Goal: Task Accomplishment & Management: Complete application form

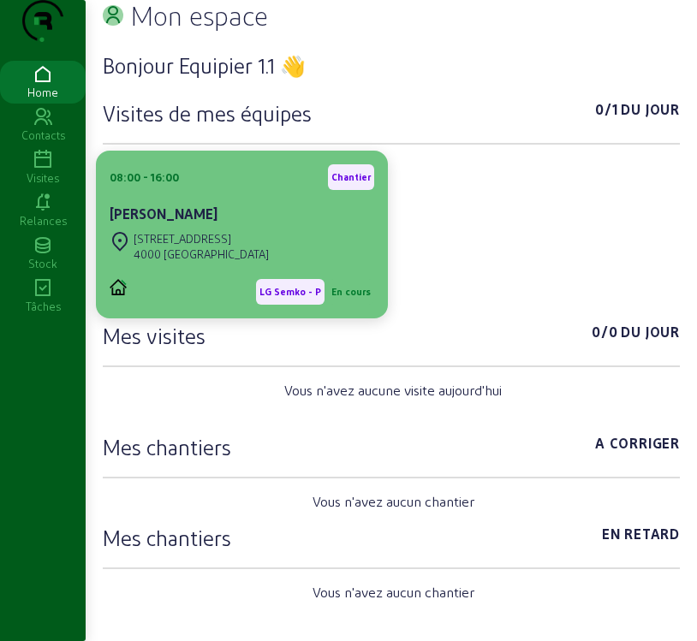
click at [248, 224] on div "[PERSON_NAME]" at bounding box center [242, 214] width 265 height 21
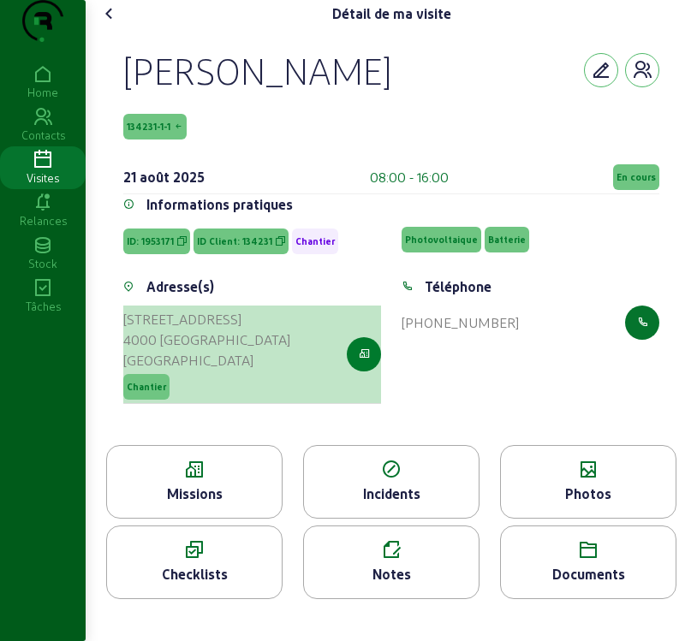
click at [361, 362] on icon "button" at bounding box center [364, 354] width 11 height 15
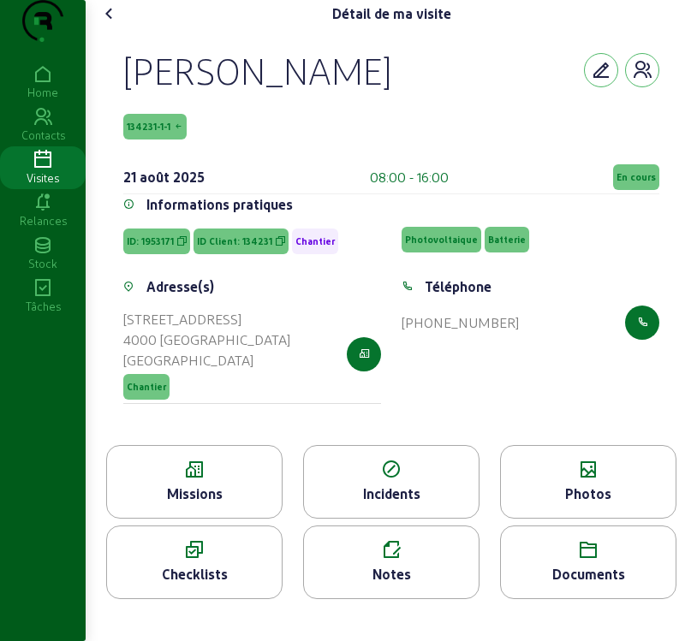
click at [229, 504] on div "Missions" at bounding box center [194, 494] width 175 height 21
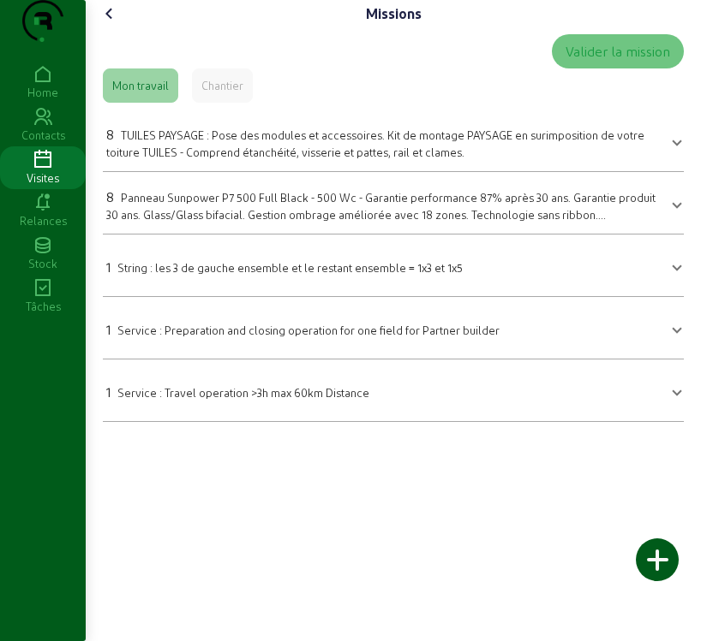
click at [406, 158] on span "TUILES PAYSAGE : Pose des modules et accessoires. Kit de montage PAYSAGE en sur…" at bounding box center [375, 143] width 538 height 30
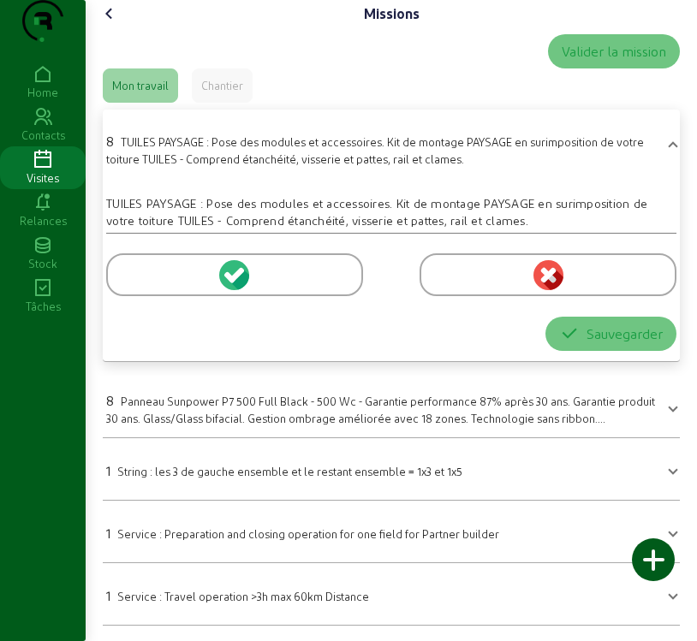
click at [230, 290] on circle at bounding box center [234, 275] width 30 height 30
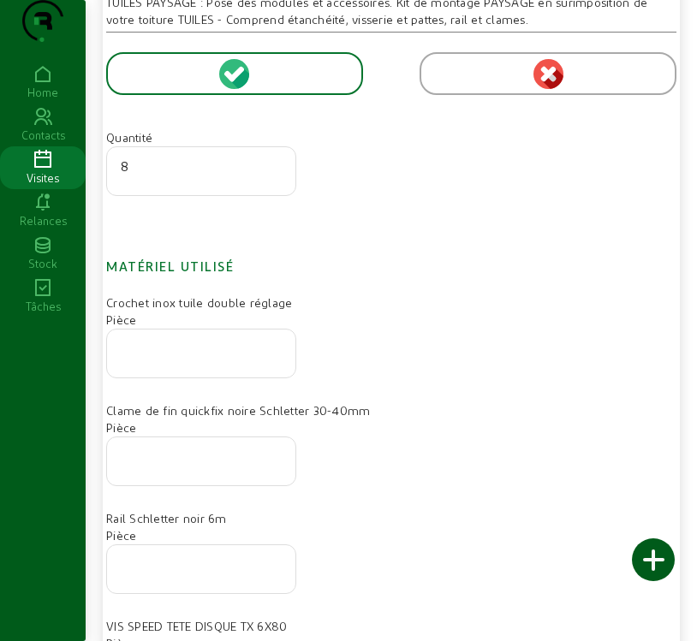
scroll to position [257, 0]
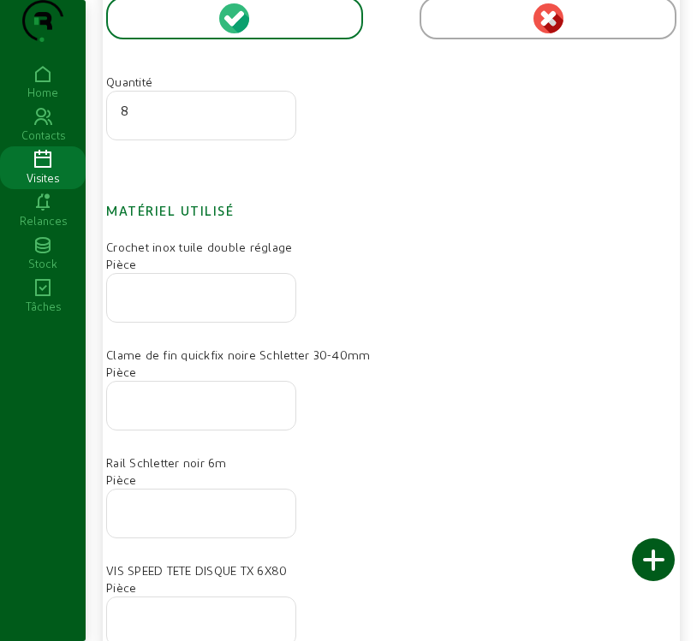
click at [169, 303] on input "number" at bounding box center [201, 293] width 161 height 21
type input "22"
click at [187, 411] on input "number" at bounding box center [201, 401] width 161 height 21
type input "16"
click at [161, 519] on input "number" at bounding box center [201, 508] width 161 height 21
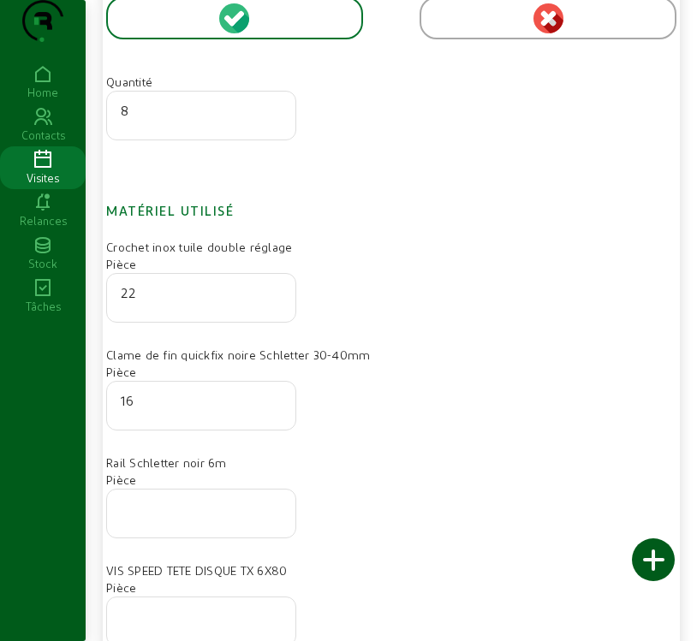
click at [161, 519] on input "number" at bounding box center [201, 508] width 161 height 21
type input "8"
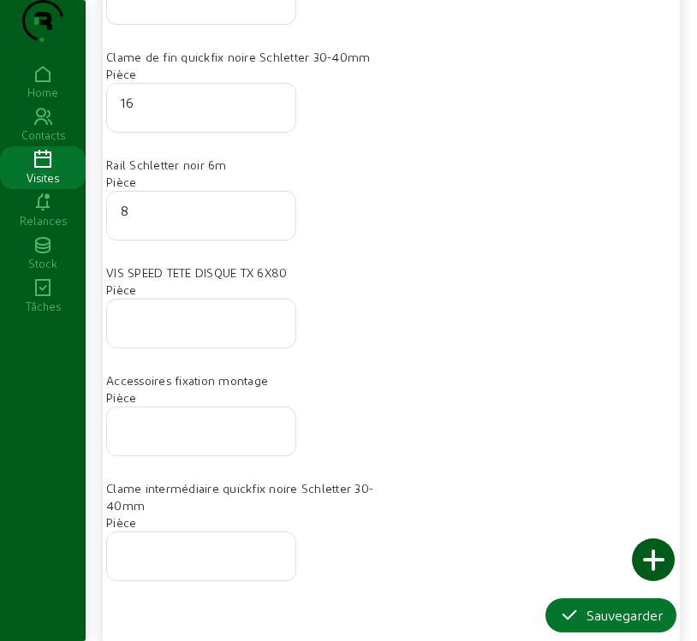
scroll to position [514, 0]
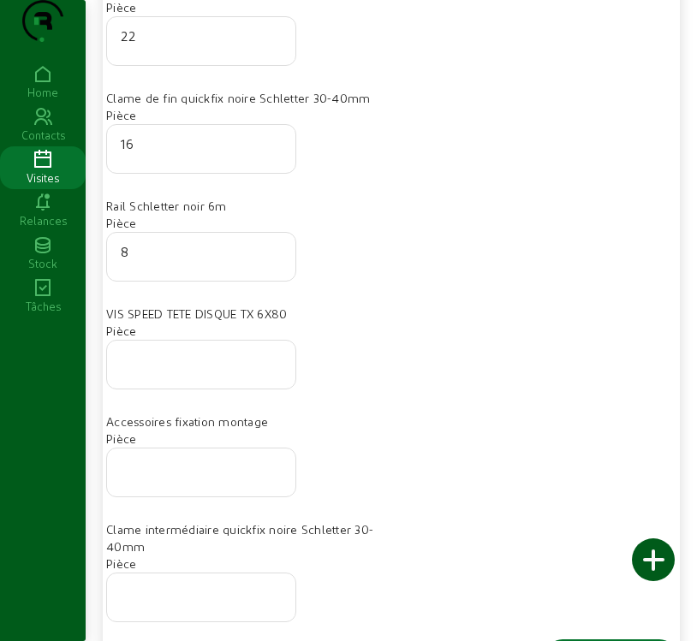
click at [151, 370] on input "number" at bounding box center [201, 359] width 161 height 21
click at [564, 33] on div "Crochet inox tuile double réglage Pièce 22" at bounding box center [391, 25] width 591 height 87
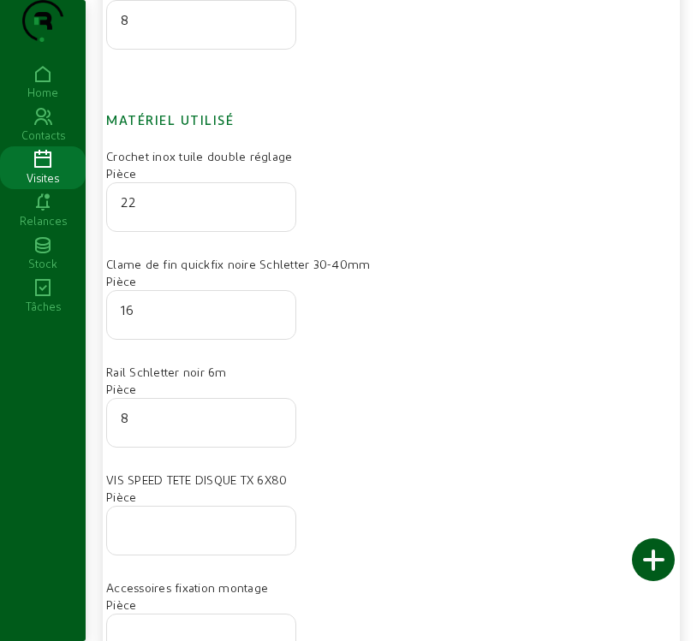
scroll to position [343, 0]
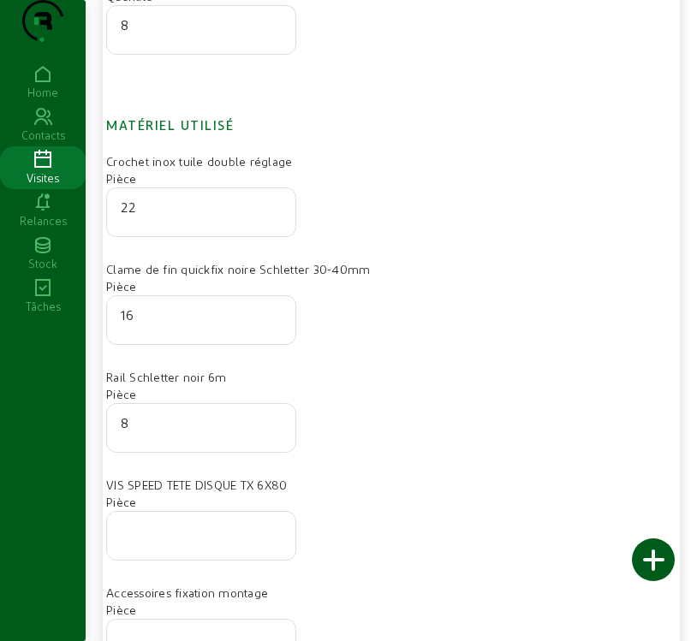
click at [145, 433] on input "8" at bounding box center [201, 423] width 161 height 21
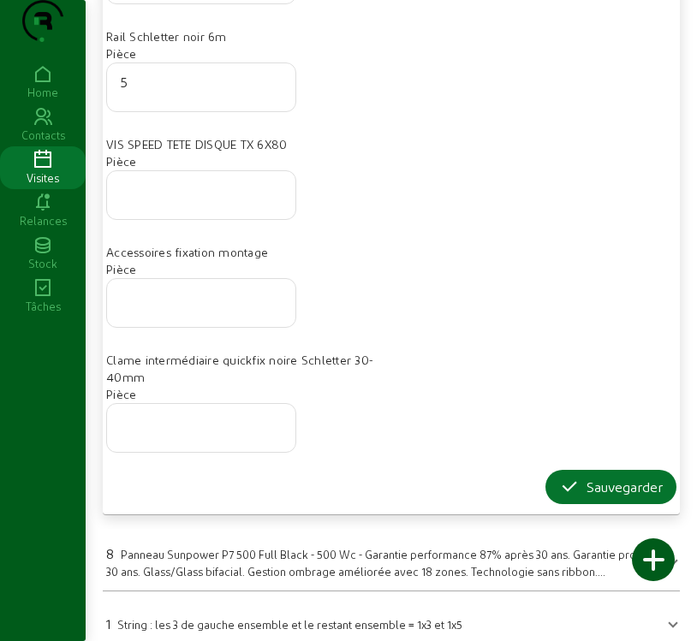
scroll to position [685, 0]
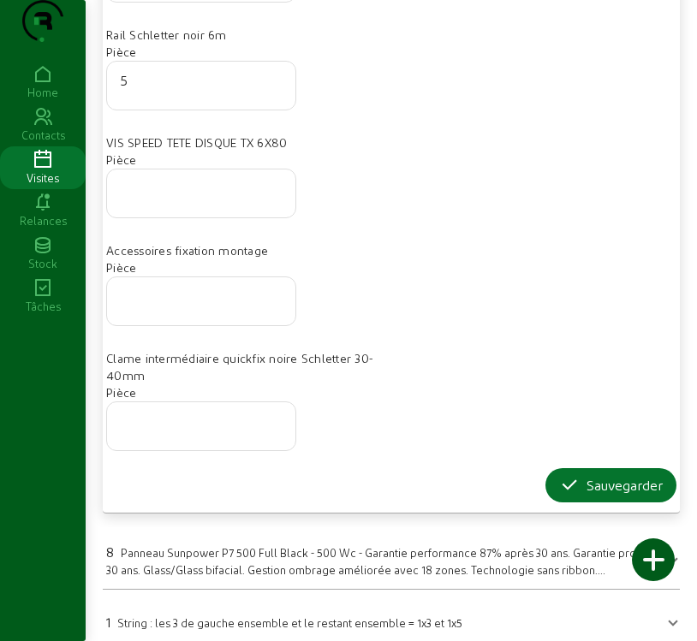
type input "5"
click at [151, 432] on input "number" at bounding box center [201, 421] width 161 height 21
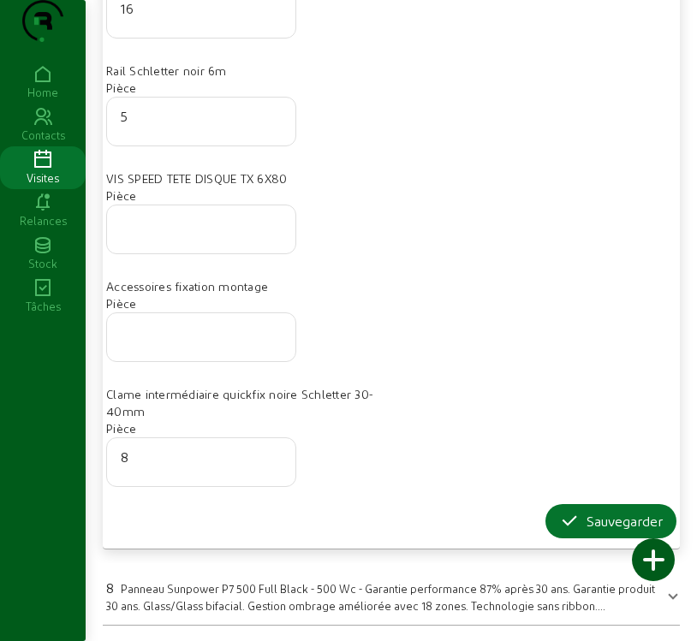
scroll to position [612, 0]
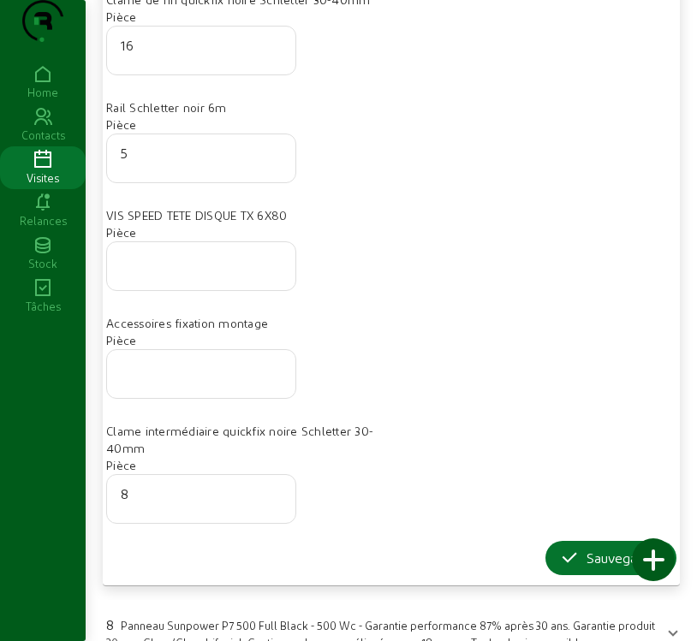
type input "8"
click at [189, 271] on input "number" at bounding box center [201, 261] width 161 height 21
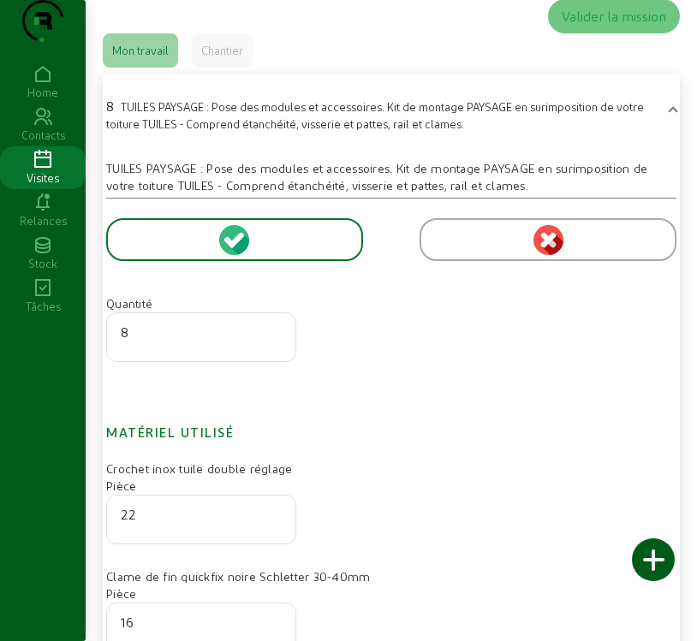
scroll to position [13, 0]
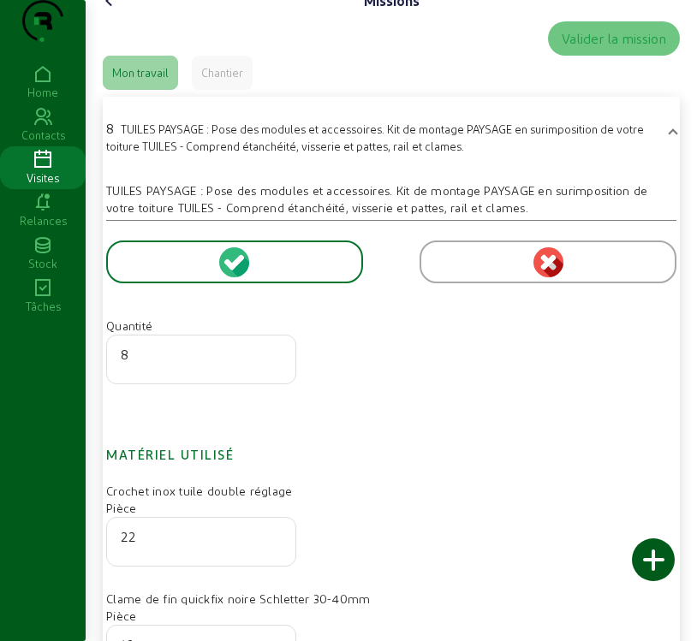
type input "70"
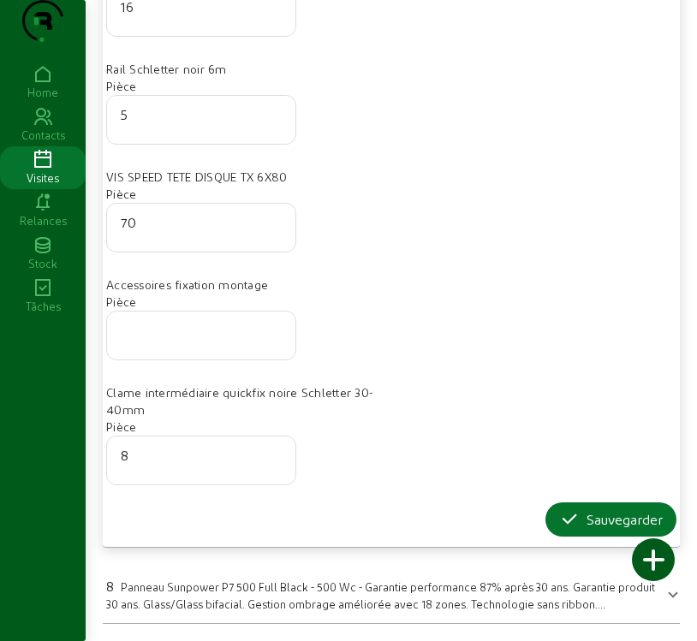
scroll to position [698, 0]
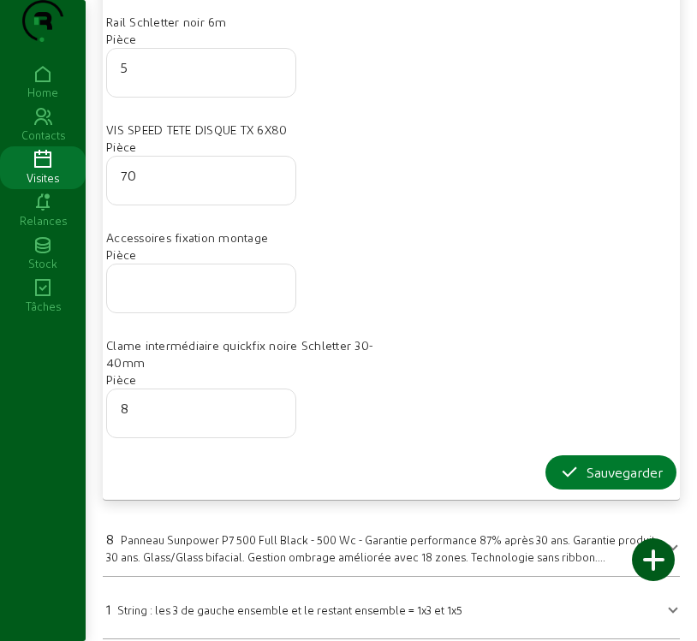
click at [602, 483] on div "Sauvegarder" at bounding box center [611, 472] width 104 height 21
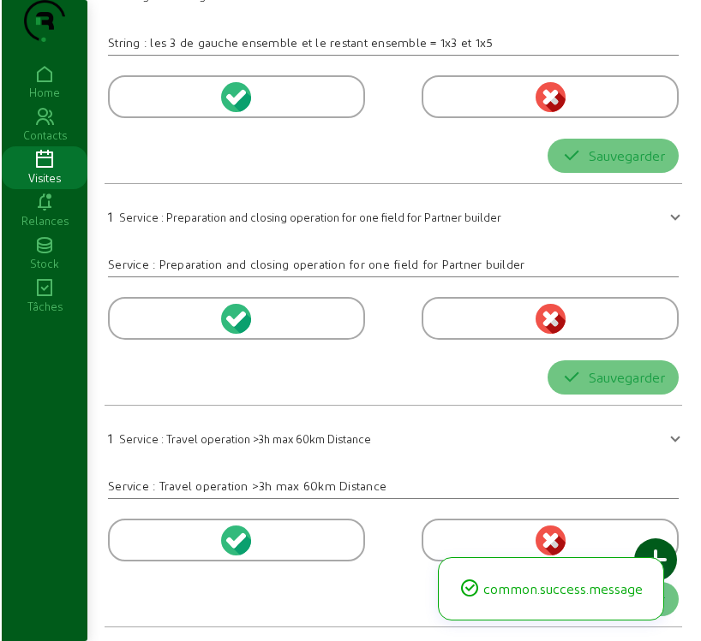
scroll to position [0, 0]
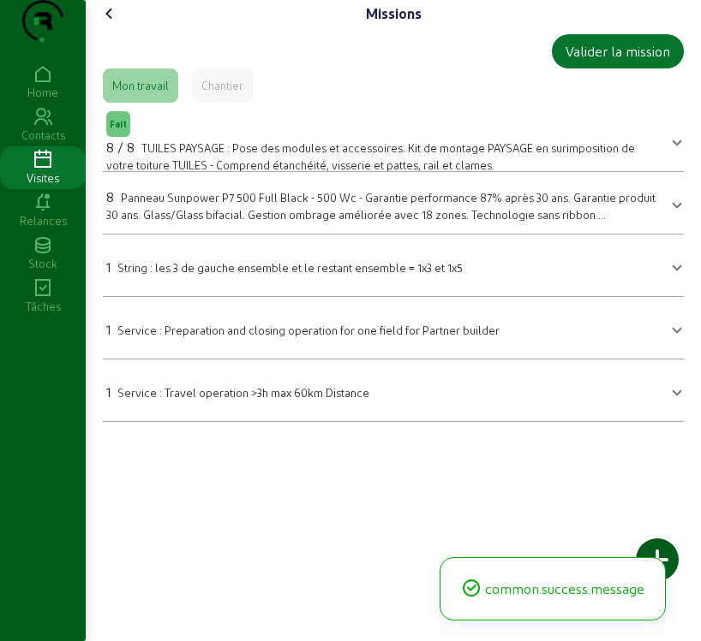
click at [256, 236] on span "Panneau Sunpower P7 500 Full Black - 500 Wc - Garantie performance 87% après 30…" at bounding box center [380, 213] width 549 height 45
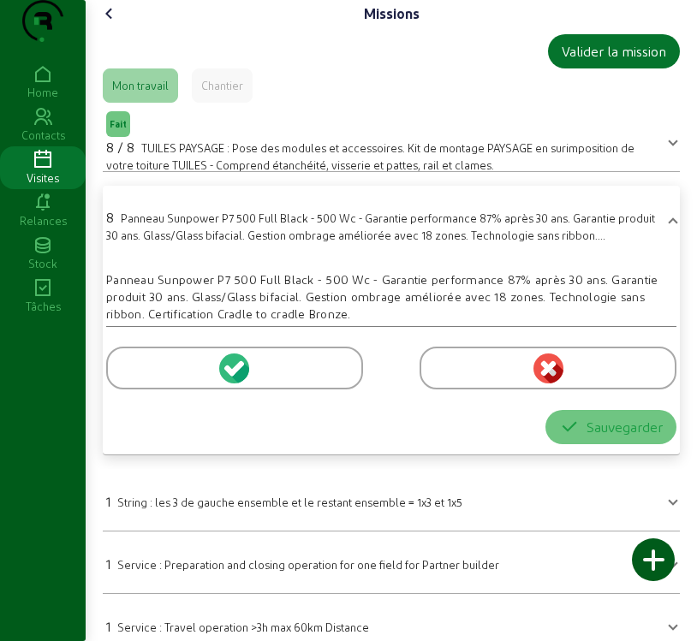
click at [234, 376] on icon at bounding box center [237, 368] width 15 height 15
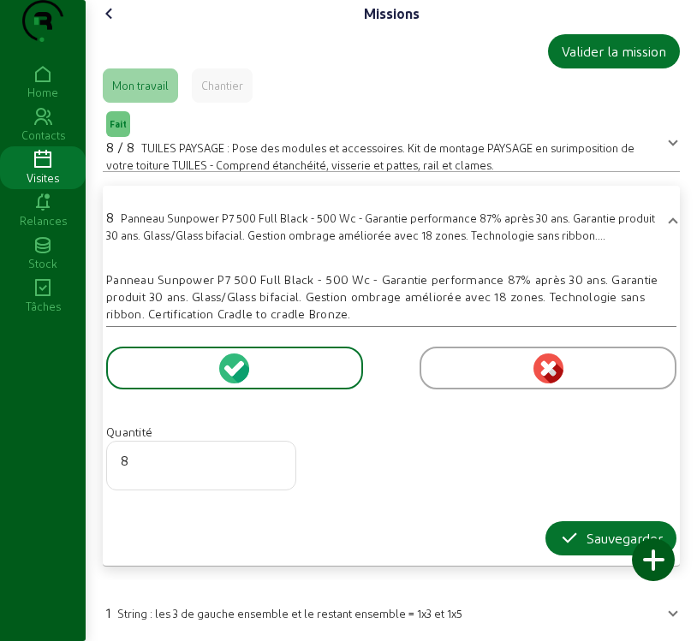
click at [594, 571] on div at bounding box center [585, 560] width 43 height 43
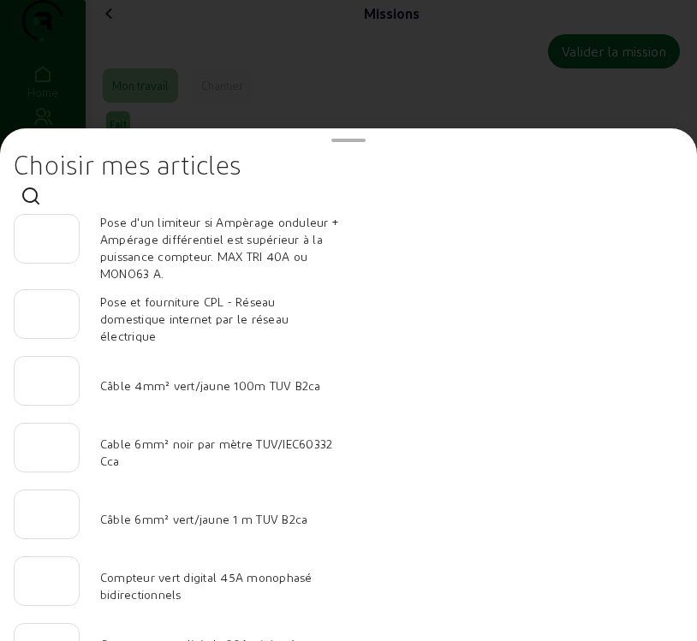
click at [158, 63] on div at bounding box center [348, 320] width 697 height 641
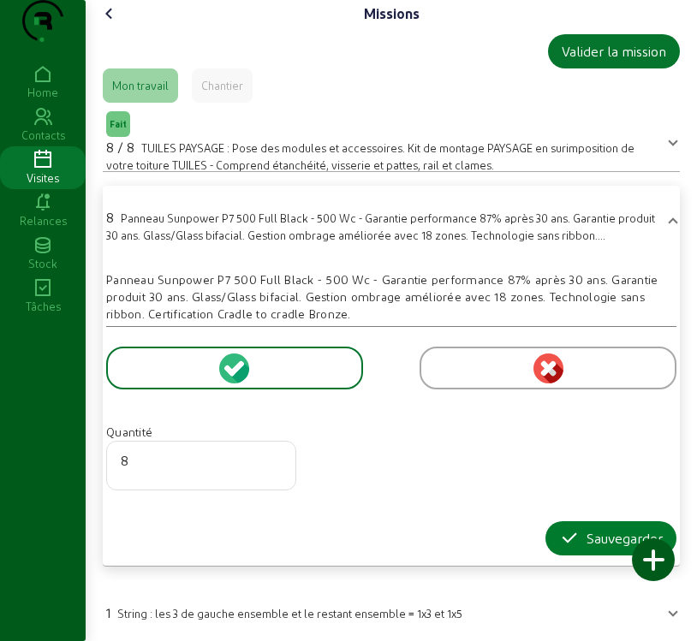
click at [572, 549] on icon "button" at bounding box center [569, 538] width 21 height 21
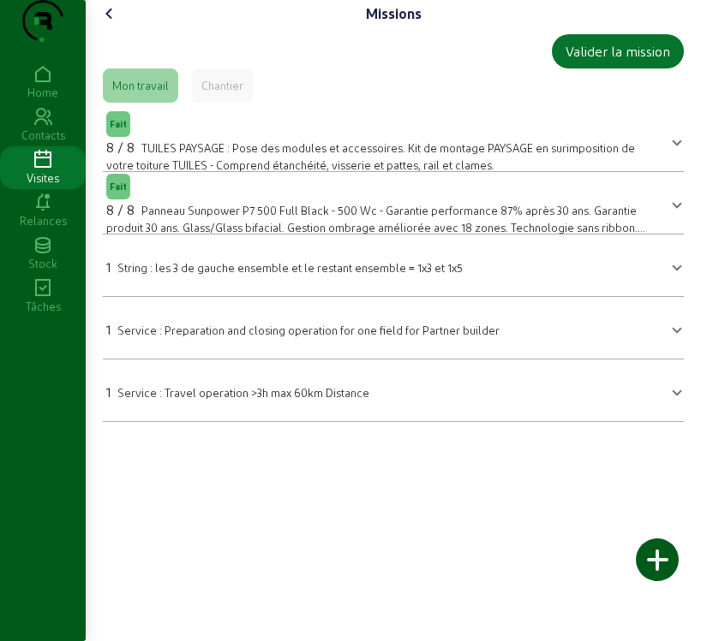
click at [355, 274] on span "String : les 3 de gauche ensemble et le restant ensemble = 1x3 et 1x5" at bounding box center [289, 267] width 345 height 13
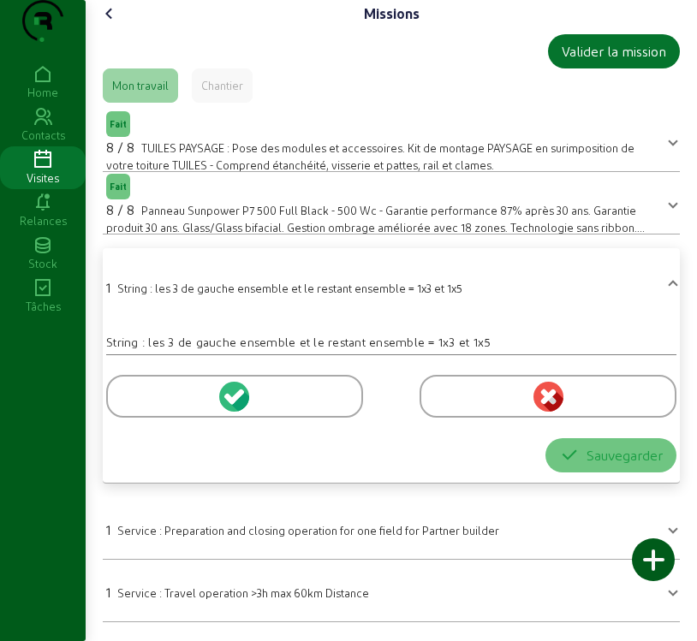
click at [234, 404] on icon at bounding box center [237, 396] width 15 height 15
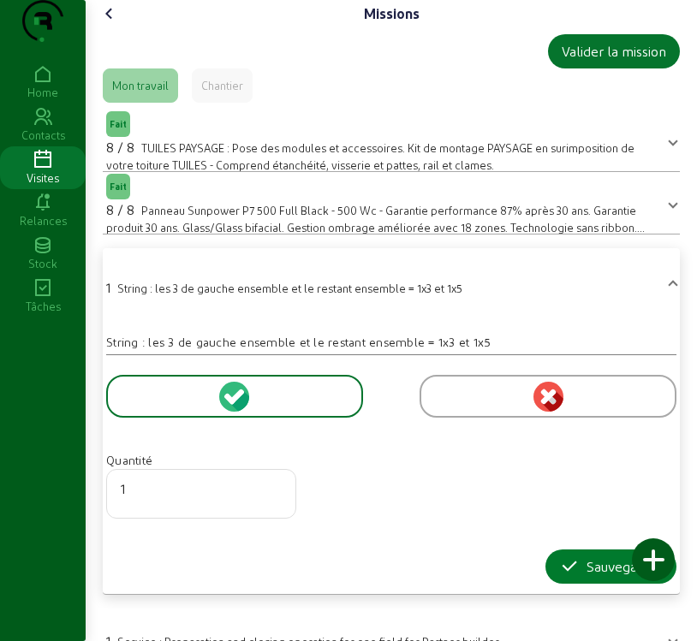
click at [573, 577] on icon "button" at bounding box center [569, 567] width 21 height 21
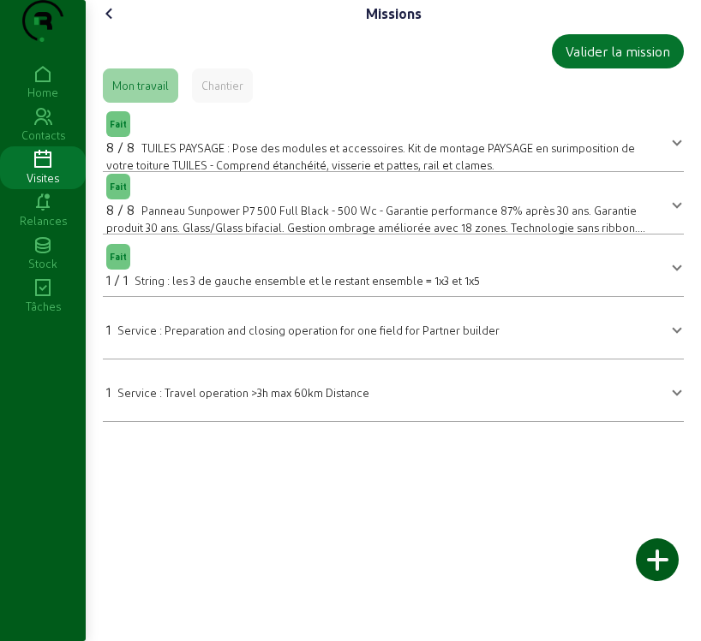
click at [655, 352] on mat-expansion-panel-header "1 Service : Preparation and closing operation for one field for Partner builder" at bounding box center [393, 328] width 581 height 48
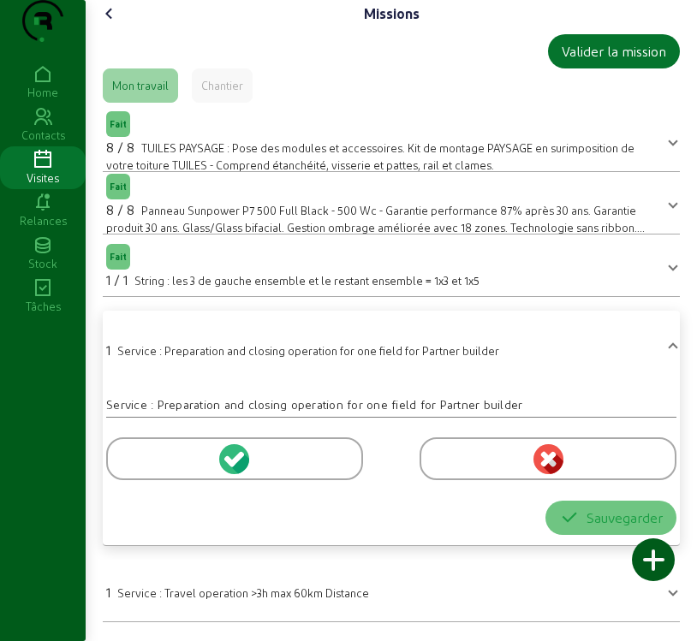
click at [529, 480] on div at bounding box center [548, 459] width 257 height 43
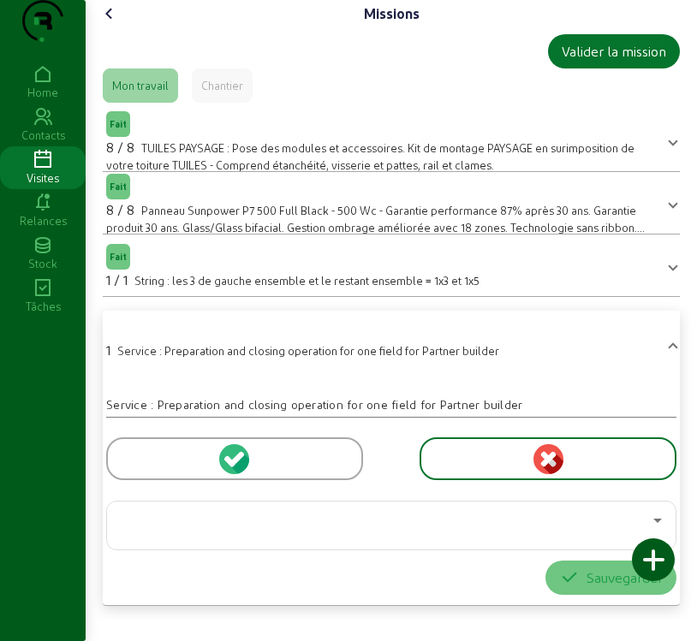
click at [110, 24] on icon at bounding box center [109, 13] width 21 height 21
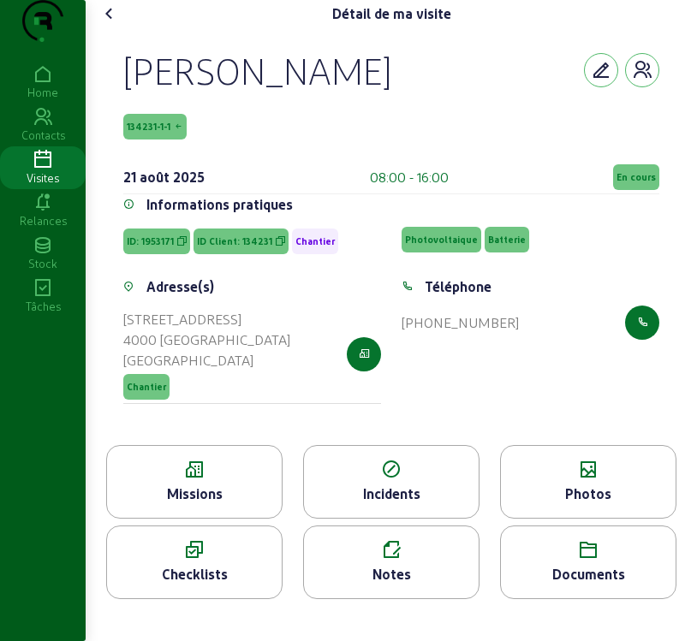
click at [231, 504] on div "Missions" at bounding box center [194, 494] width 175 height 21
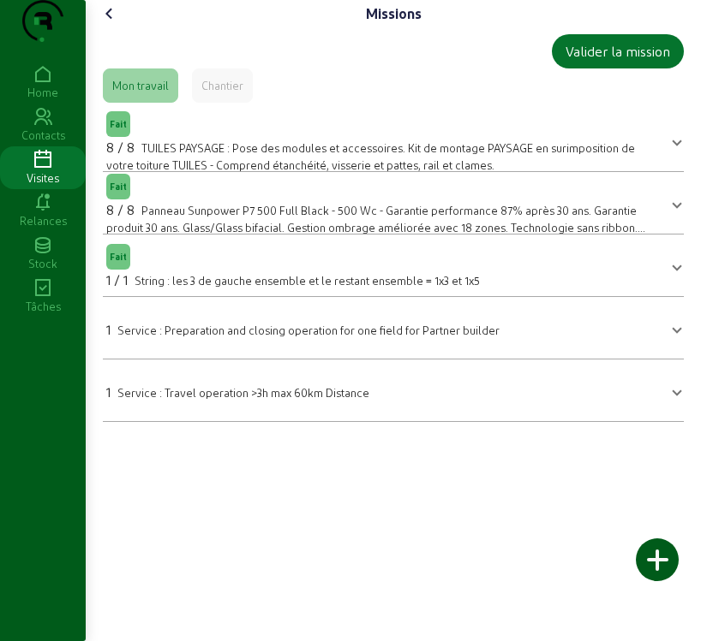
click at [656, 564] on div at bounding box center [656, 560] width 43 height 43
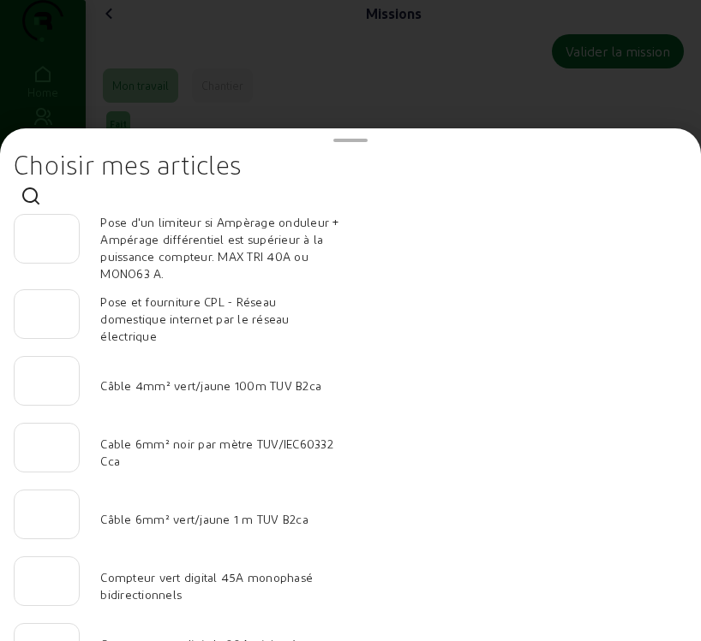
click at [44, 384] on input "number" at bounding box center [46, 376] width 37 height 21
type input "20"
click at [54, 453] on input "number" at bounding box center [46, 442] width 37 height 21
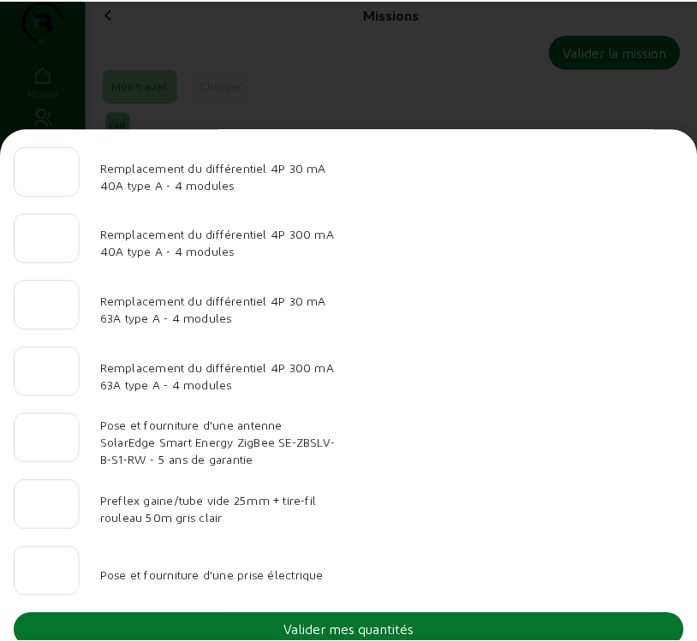
scroll to position [1774, 0]
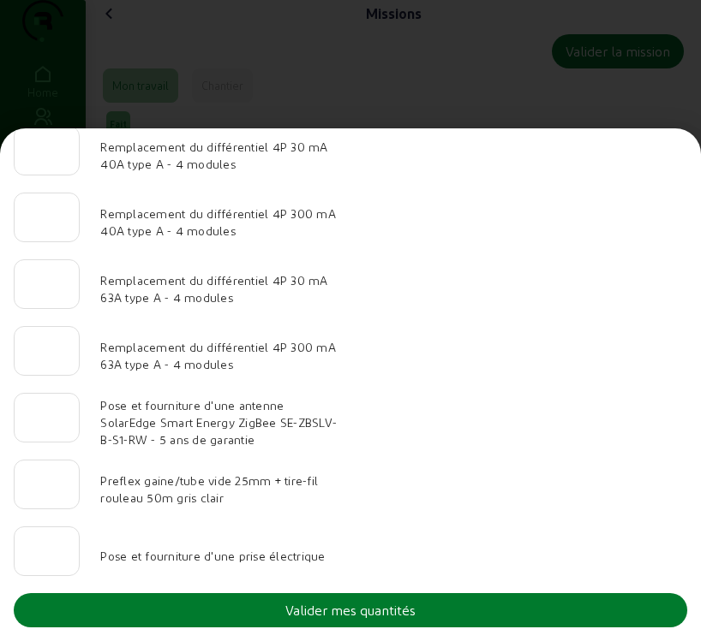
type input "80"
click at [450, 616] on button "Valider mes quantités" at bounding box center [350, 610] width 673 height 34
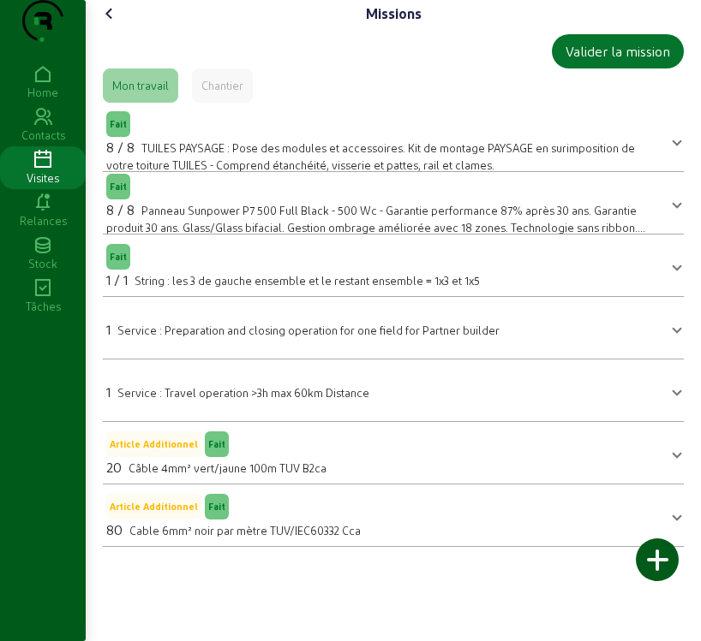
click at [106, 24] on icon at bounding box center [109, 13] width 21 height 21
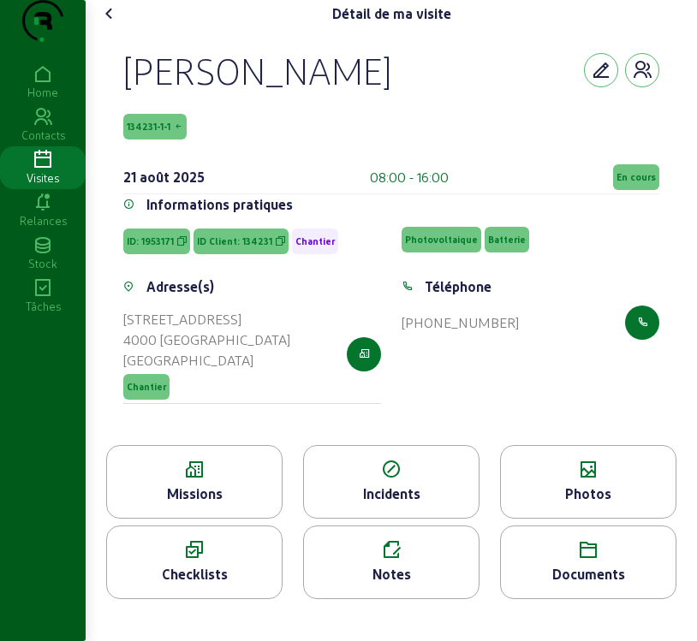
click at [154, 133] on span "134231-1-1" at bounding box center [149, 127] width 44 height 12
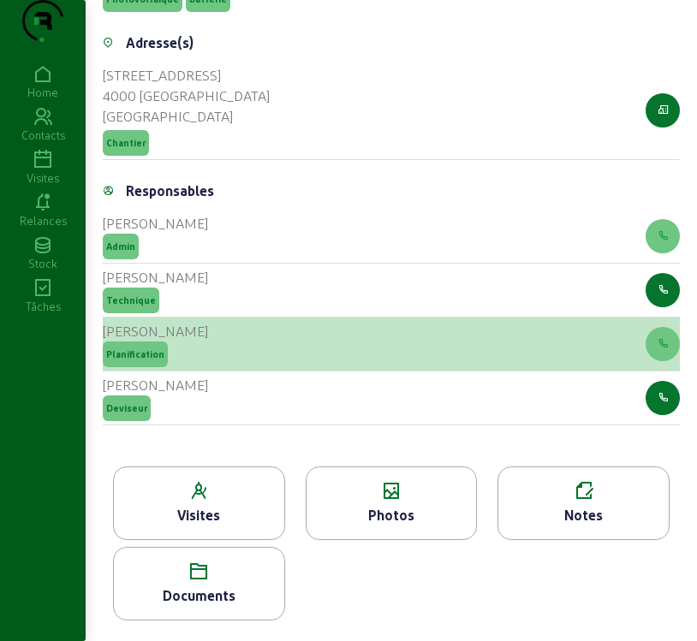
scroll to position [646, 0]
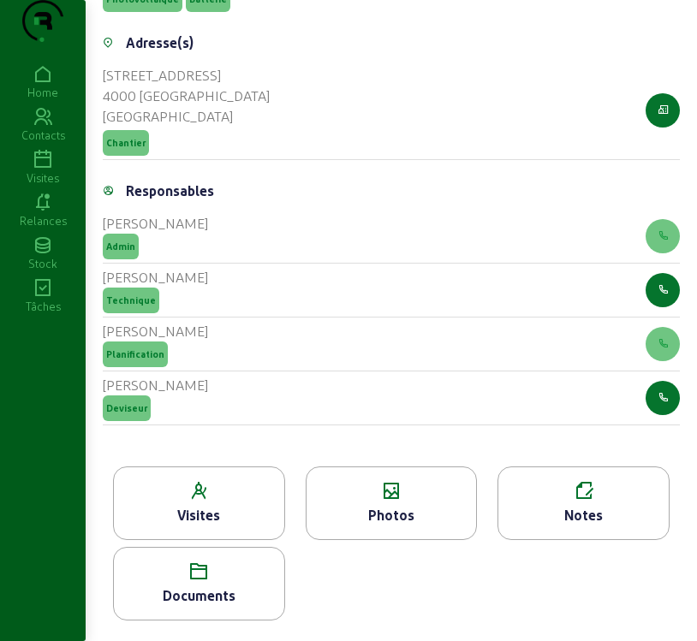
click at [266, 502] on div "Visites" at bounding box center [199, 504] width 172 height 74
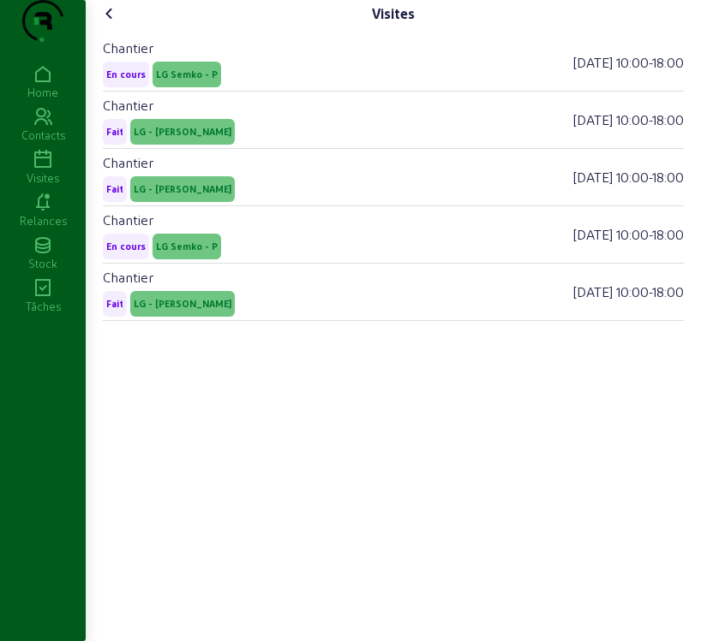
click at [111, 24] on icon at bounding box center [109, 13] width 21 height 21
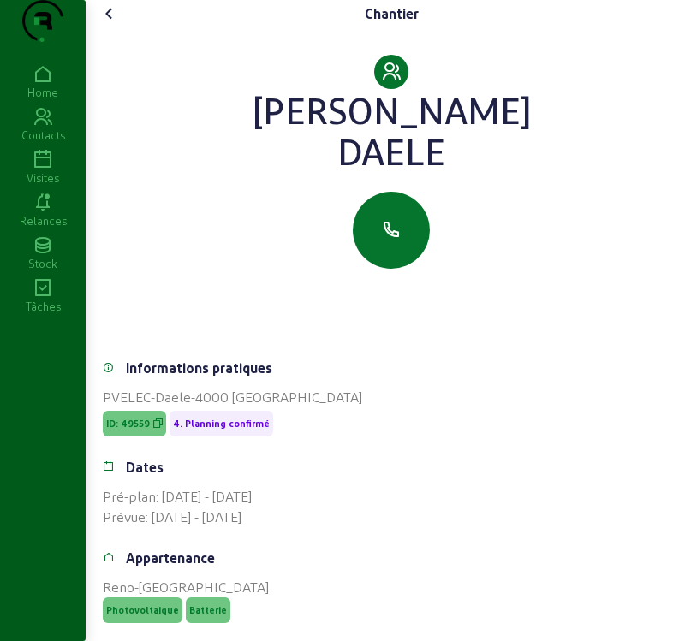
click at [111, 24] on icon at bounding box center [109, 13] width 21 height 21
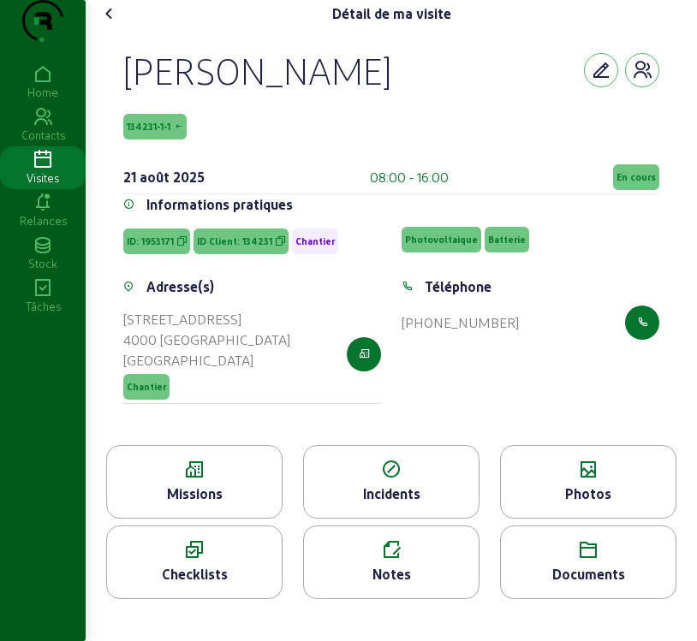
click at [530, 504] on div "Photos" at bounding box center [588, 494] width 175 height 21
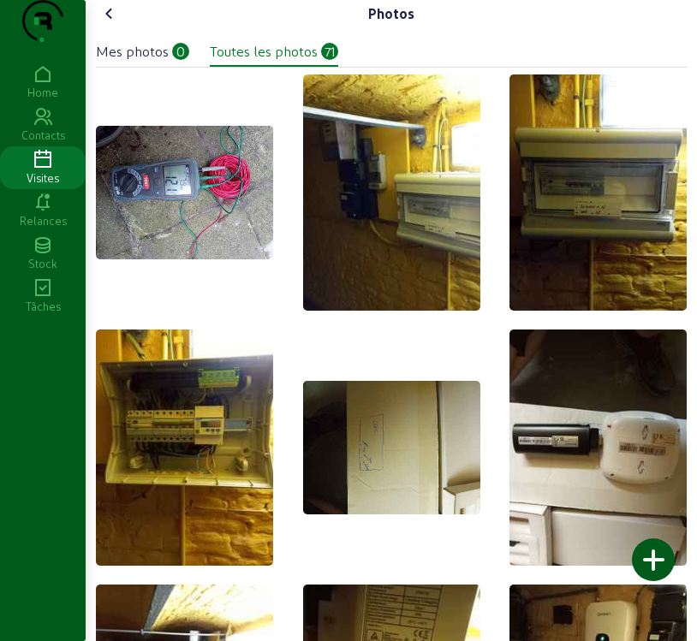
click at [149, 62] on div "Mes photos" at bounding box center [132, 51] width 73 height 21
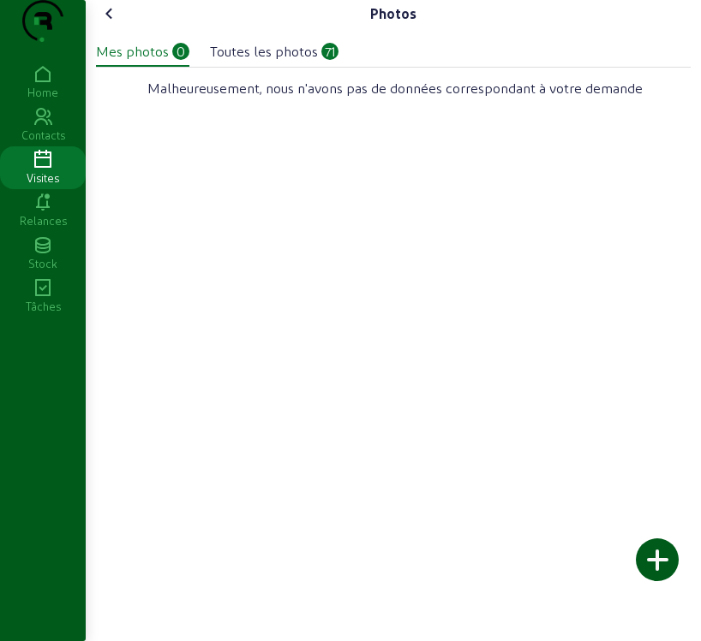
click at [658, 555] on div at bounding box center [656, 560] width 43 height 43
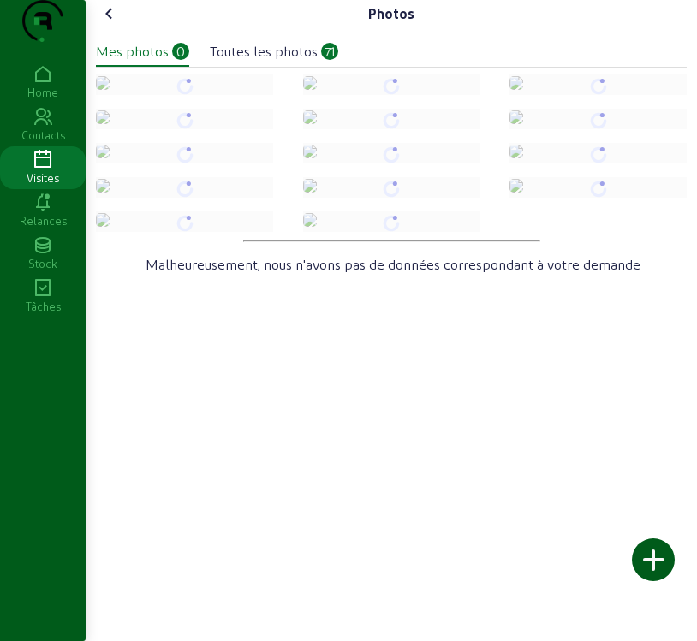
click at [573, 95] on div at bounding box center [598, 85] width 177 height 21
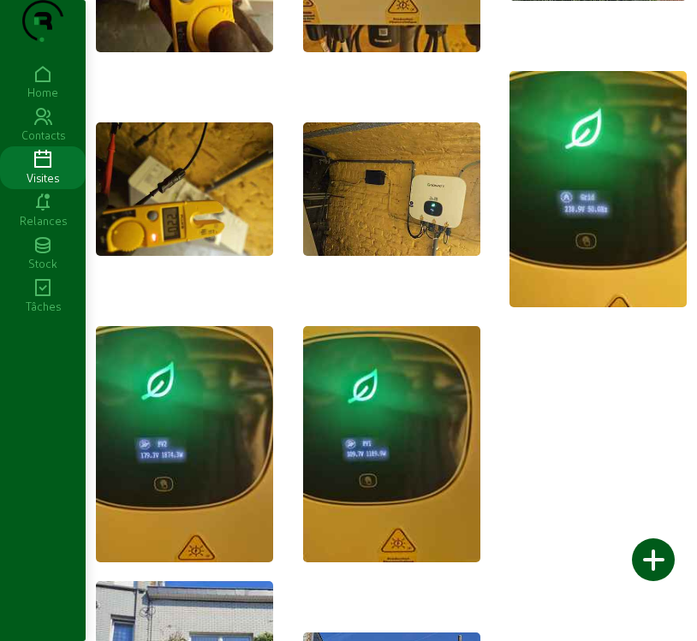
scroll to position [599, 0]
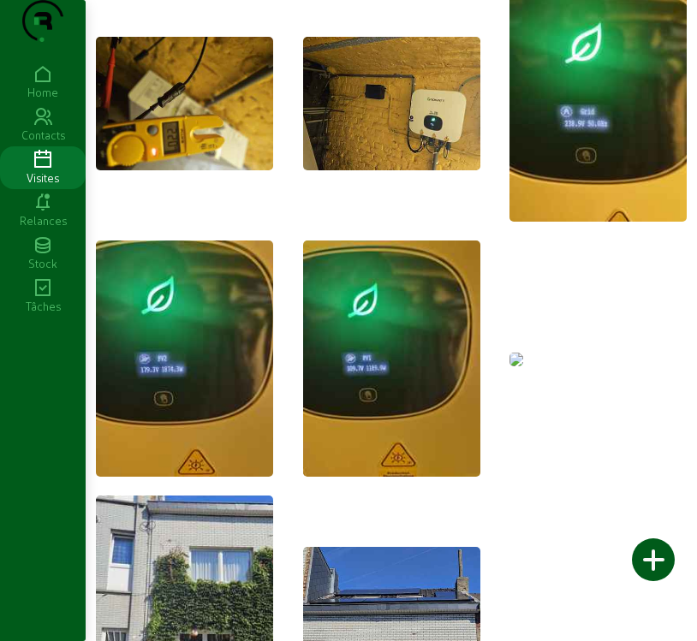
click at [523, 367] on img at bounding box center [517, 360] width 14 height 14
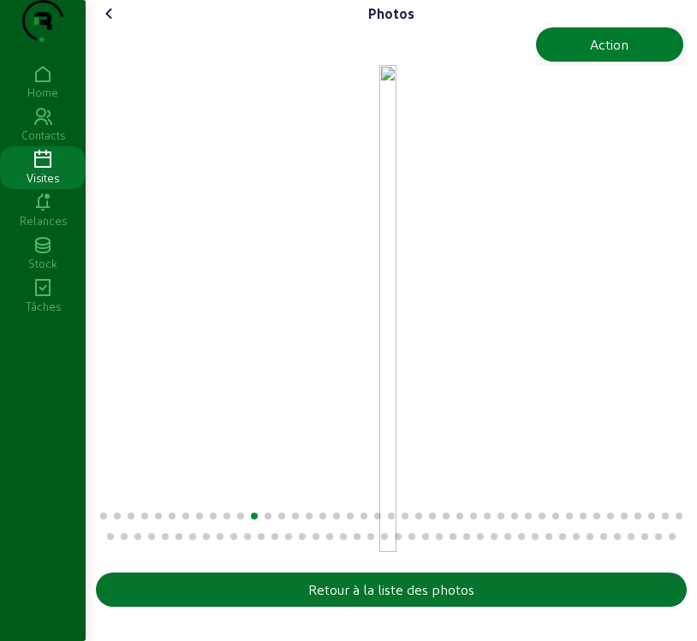
click at [606, 55] on div "Action" at bounding box center [609, 44] width 39 height 21
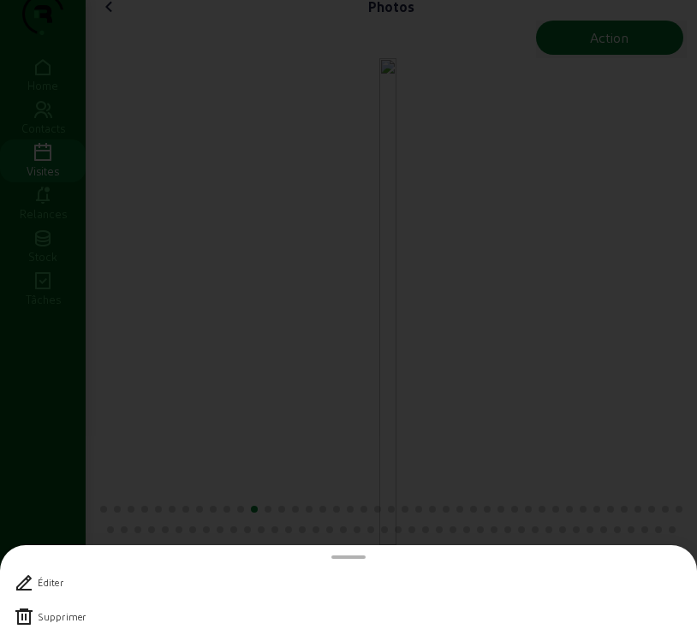
click at [18, 617] on icon at bounding box center [24, 617] width 21 height 21
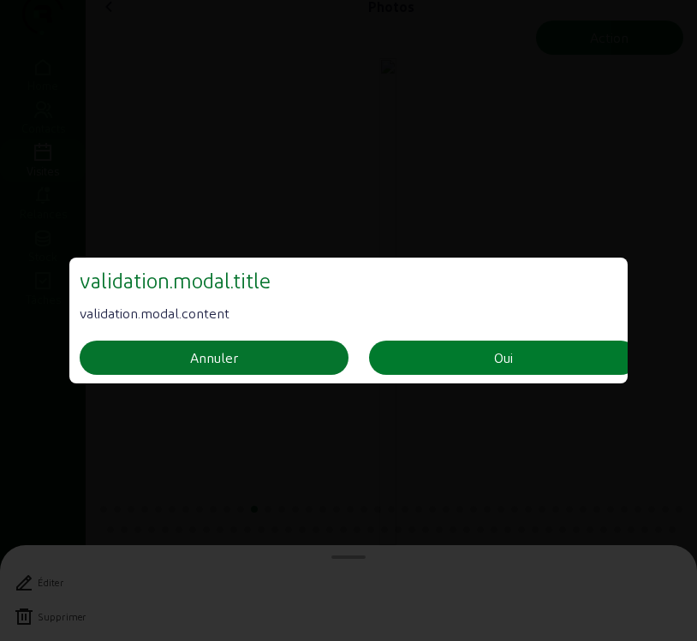
click at [452, 356] on button "Oui" at bounding box center [503, 358] width 269 height 34
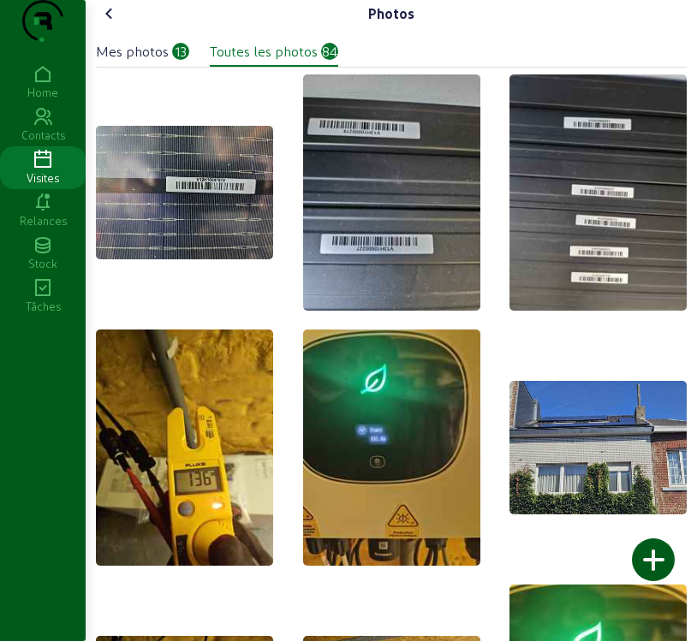
click at [108, 24] on icon at bounding box center [109, 13] width 21 height 21
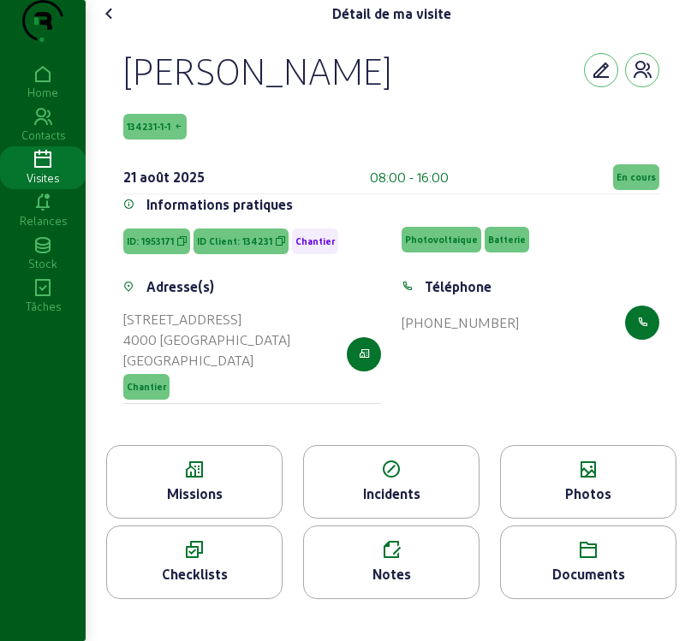
click at [231, 504] on div "Missions" at bounding box center [194, 494] width 175 height 21
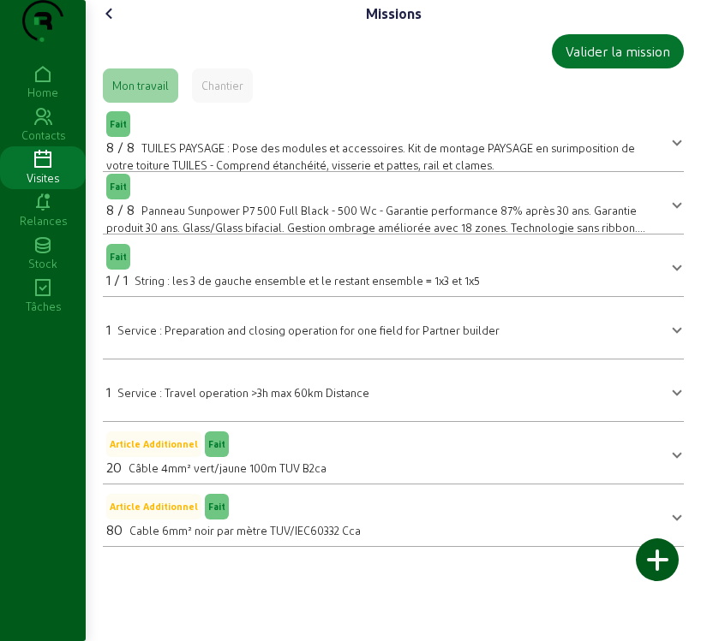
click at [111, 24] on icon at bounding box center [109, 13] width 21 height 21
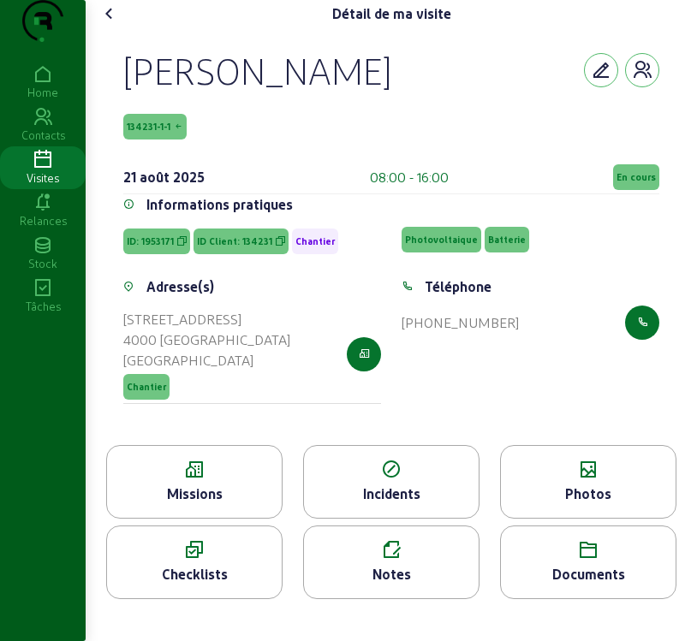
scroll to position [6, 0]
click at [382, 561] on icon at bounding box center [391, 550] width 175 height 21
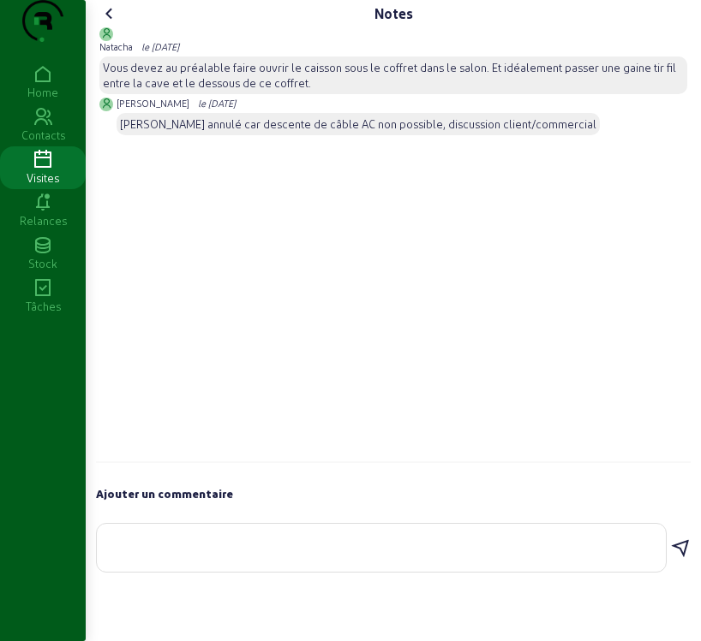
click at [200, 555] on textarea at bounding box center [380, 544] width 541 height 21
click at [112, 24] on icon at bounding box center [109, 13] width 21 height 21
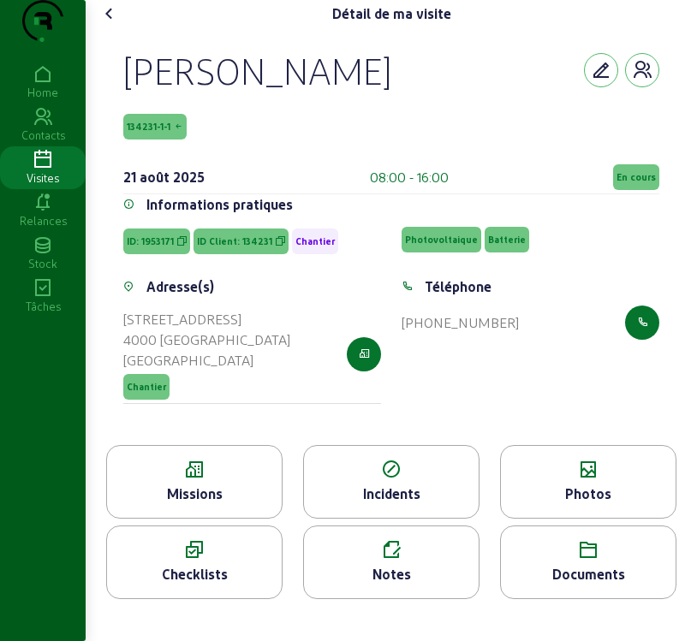
click at [183, 480] on icon at bounding box center [194, 470] width 175 height 21
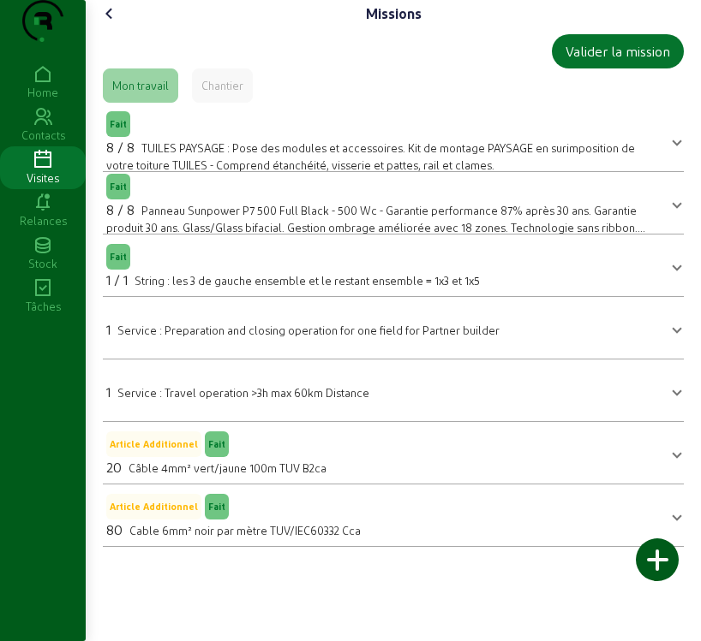
click at [673, 338] on span at bounding box center [676, 328] width 7 height 21
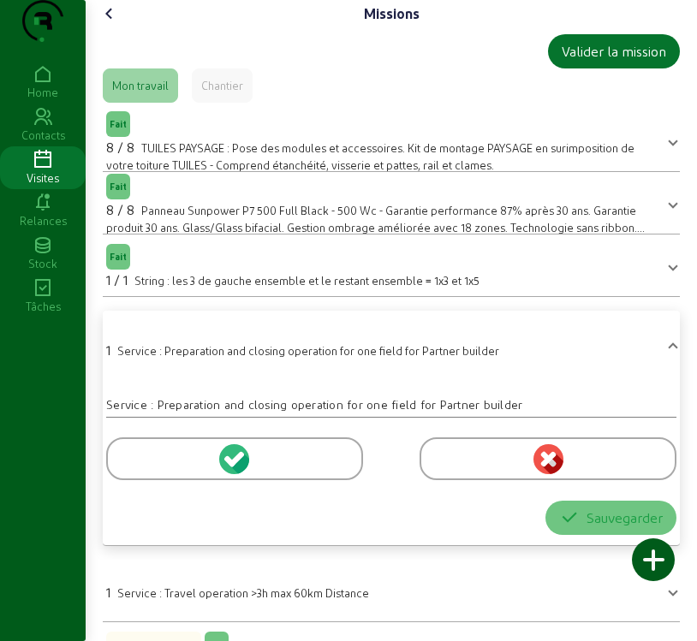
click at [236, 474] on icon at bounding box center [239, 463] width 19 height 21
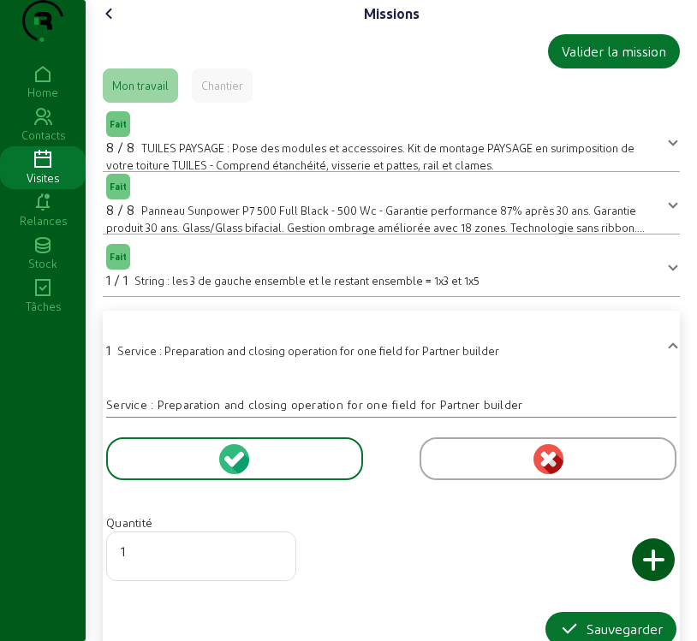
click at [236, 474] on icon at bounding box center [239, 463] width 19 height 21
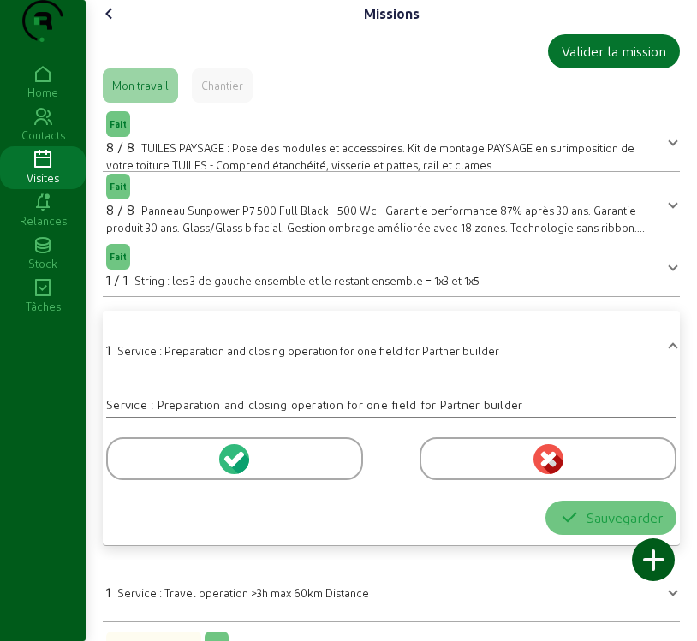
click at [114, 24] on icon at bounding box center [109, 13] width 21 height 21
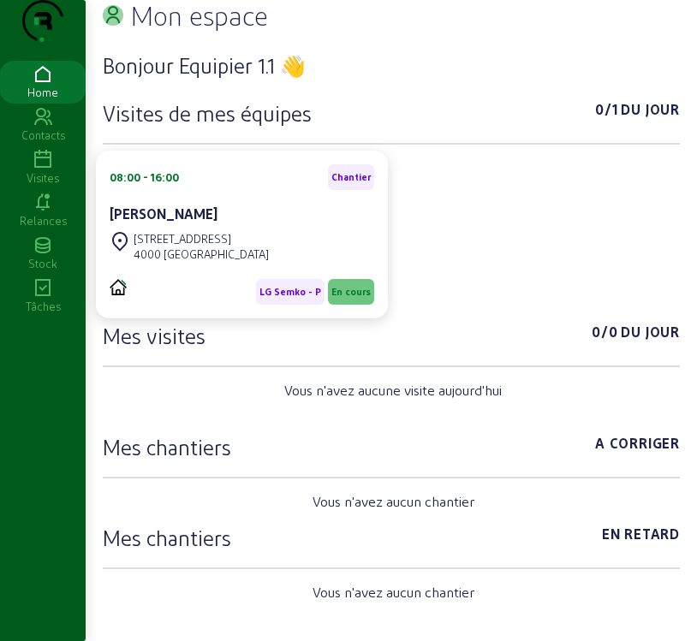
click at [36, 186] on div "Visites" at bounding box center [43, 177] width 86 height 15
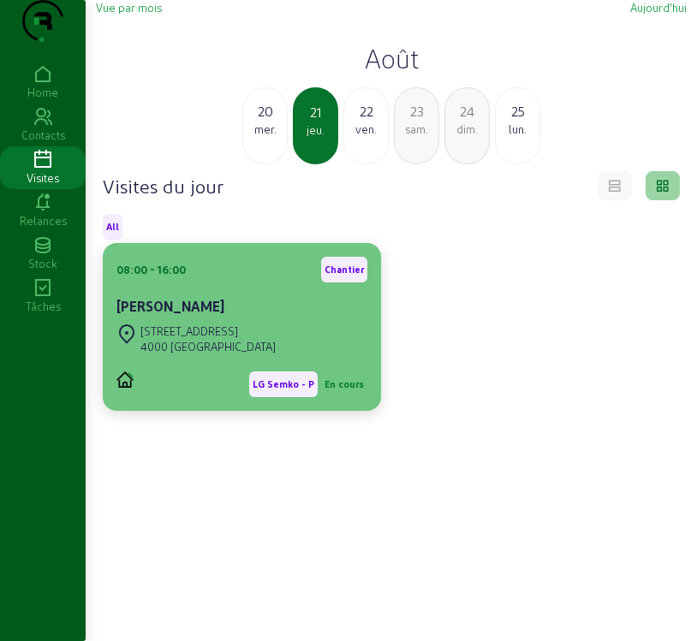
click at [218, 339] on div "[STREET_ADDRESS]" at bounding box center [207, 331] width 135 height 15
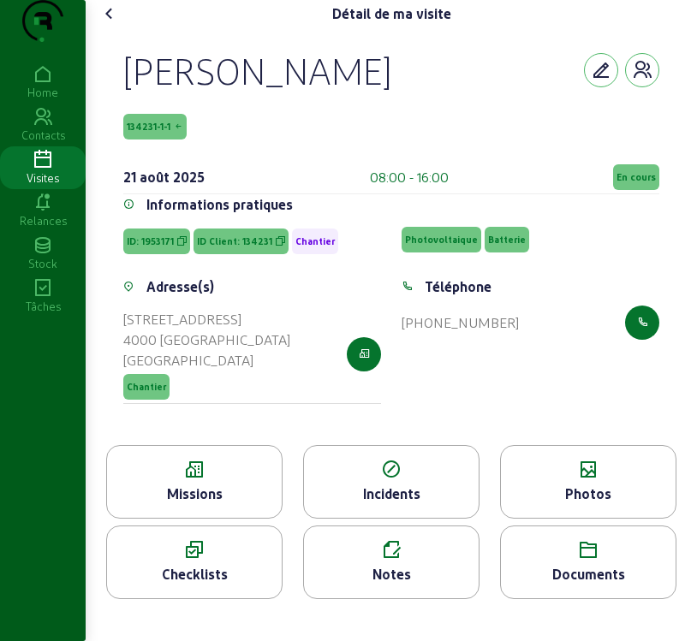
click at [622, 190] on span "En cours" at bounding box center [636, 177] width 46 height 26
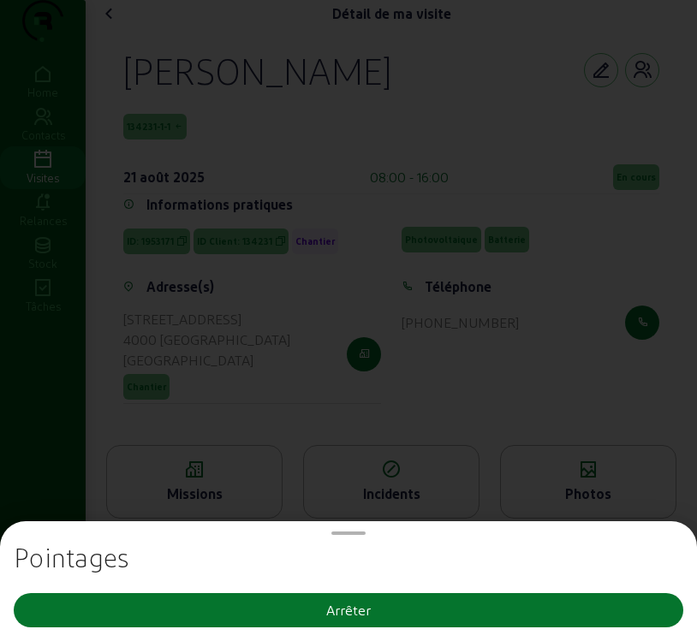
click at [622, 218] on div at bounding box center [348, 320] width 697 height 641
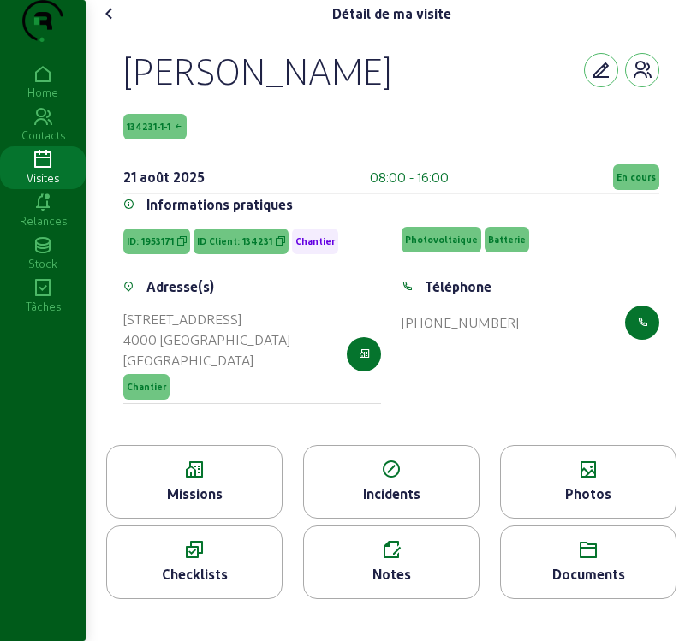
click at [636, 183] on span "En cours" at bounding box center [636, 177] width 39 height 12
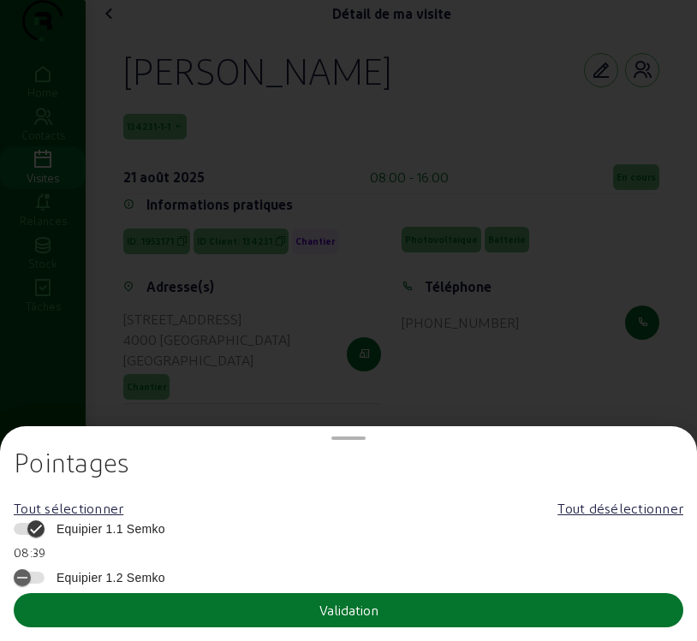
click at [98, 523] on span "Equipier 1.1 Semko" at bounding box center [106, 529] width 117 height 17
click at [45, 523] on button "Equipier 1.1 Semko" at bounding box center [29, 529] width 31 height 12
click at [100, 609] on button "Validation" at bounding box center [349, 610] width 670 height 34
